Goal: Task Accomplishment & Management: Use online tool/utility

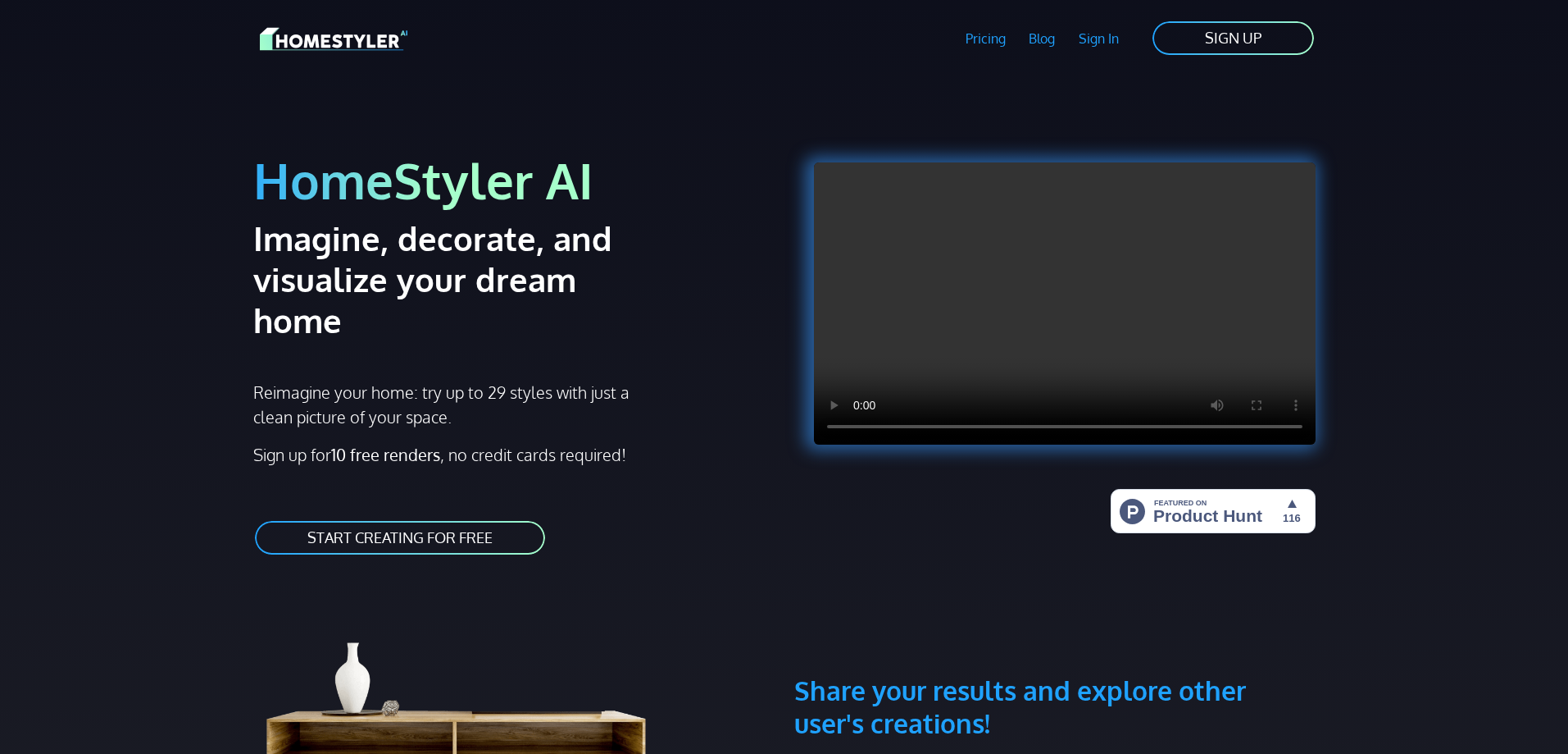
click at [418, 519] on link "START CREATING FOR FREE" at bounding box center [400, 537] width 294 height 37
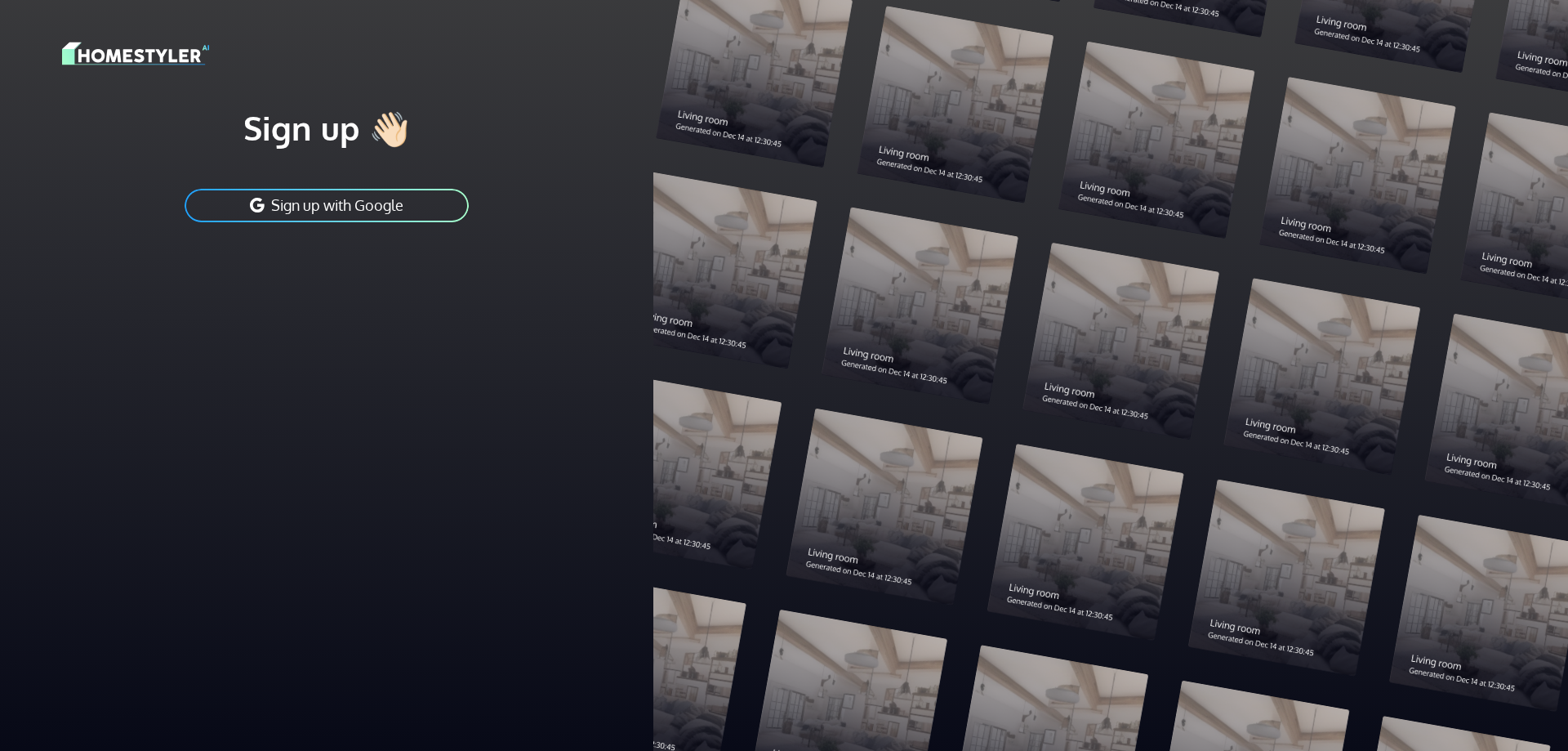
click at [330, 206] on button "Sign up with Google" at bounding box center [327, 205] width 287 height 37
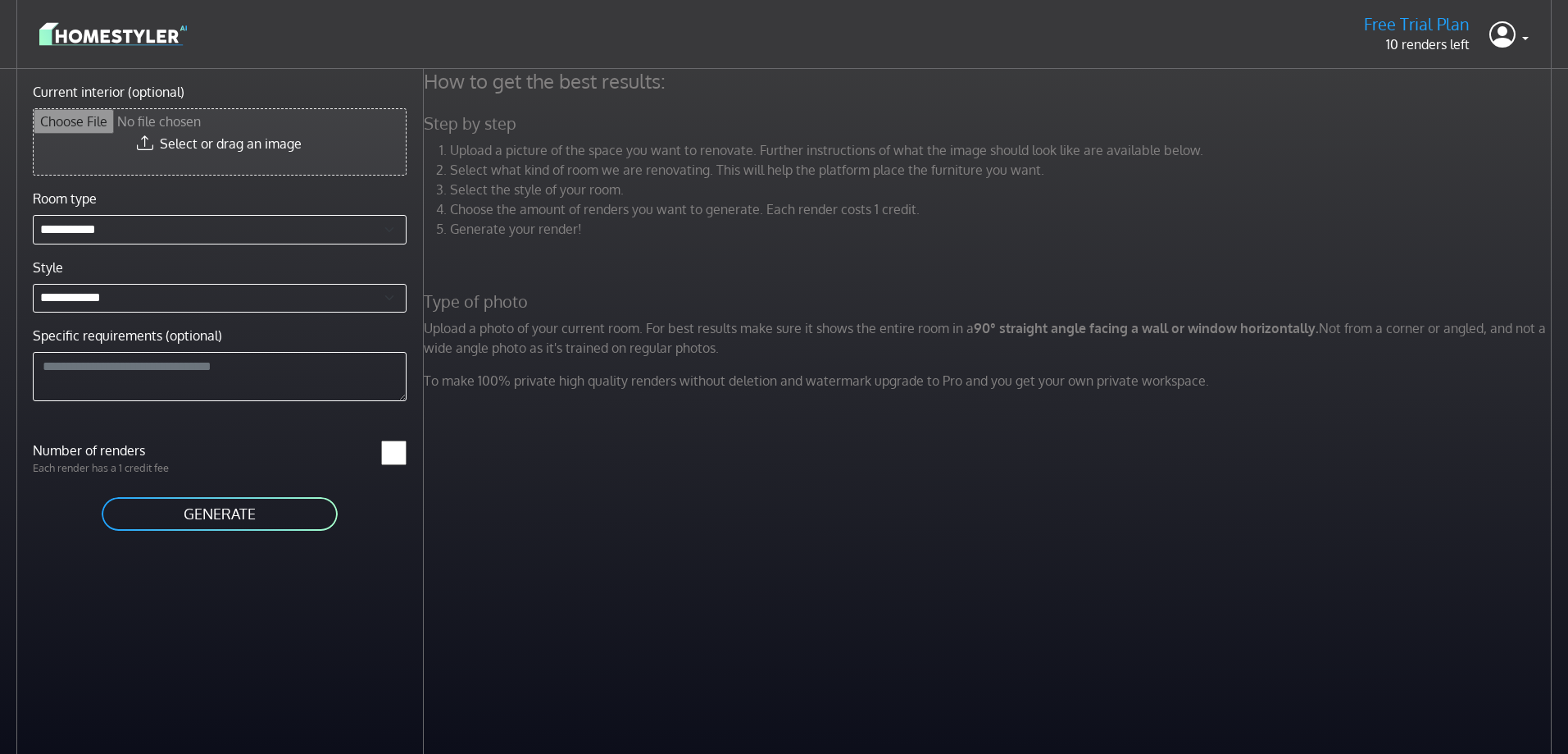
click at [274, 149] on input "Current interior (optional)" at bounding box center [219, 141] width 372 height 66
